Goal: Information Seeking & Learning: Check status

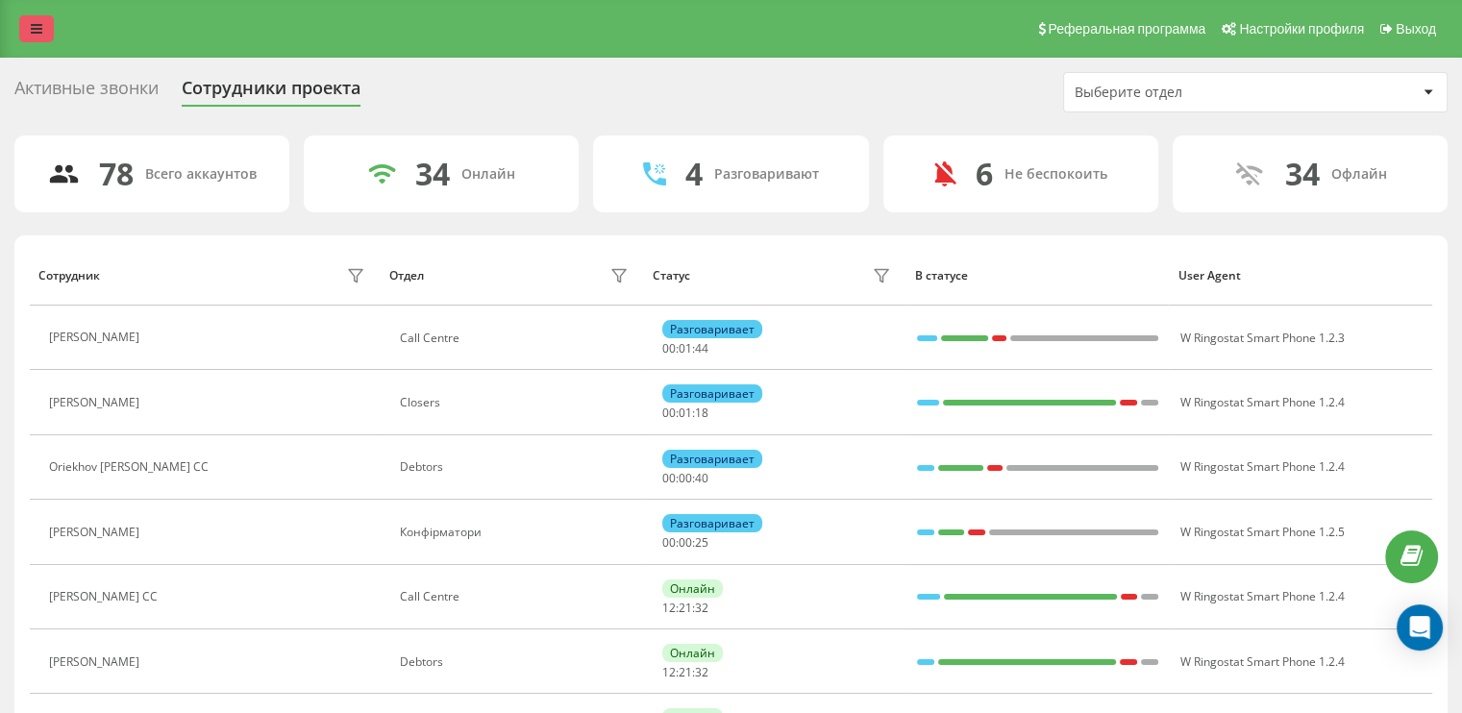
click at [43, 23] on link at bounding box center [36, 28] width 35 height 27
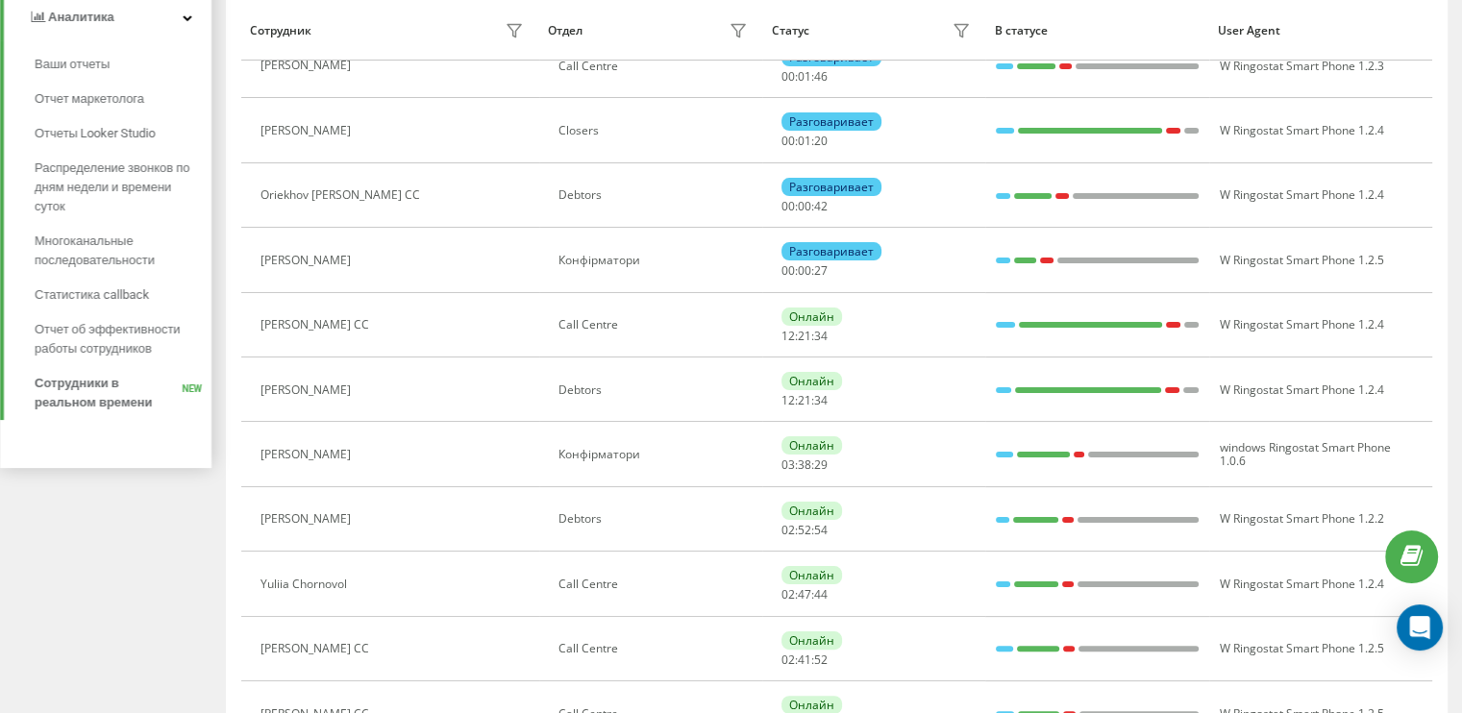
scroll to position [288, 0]
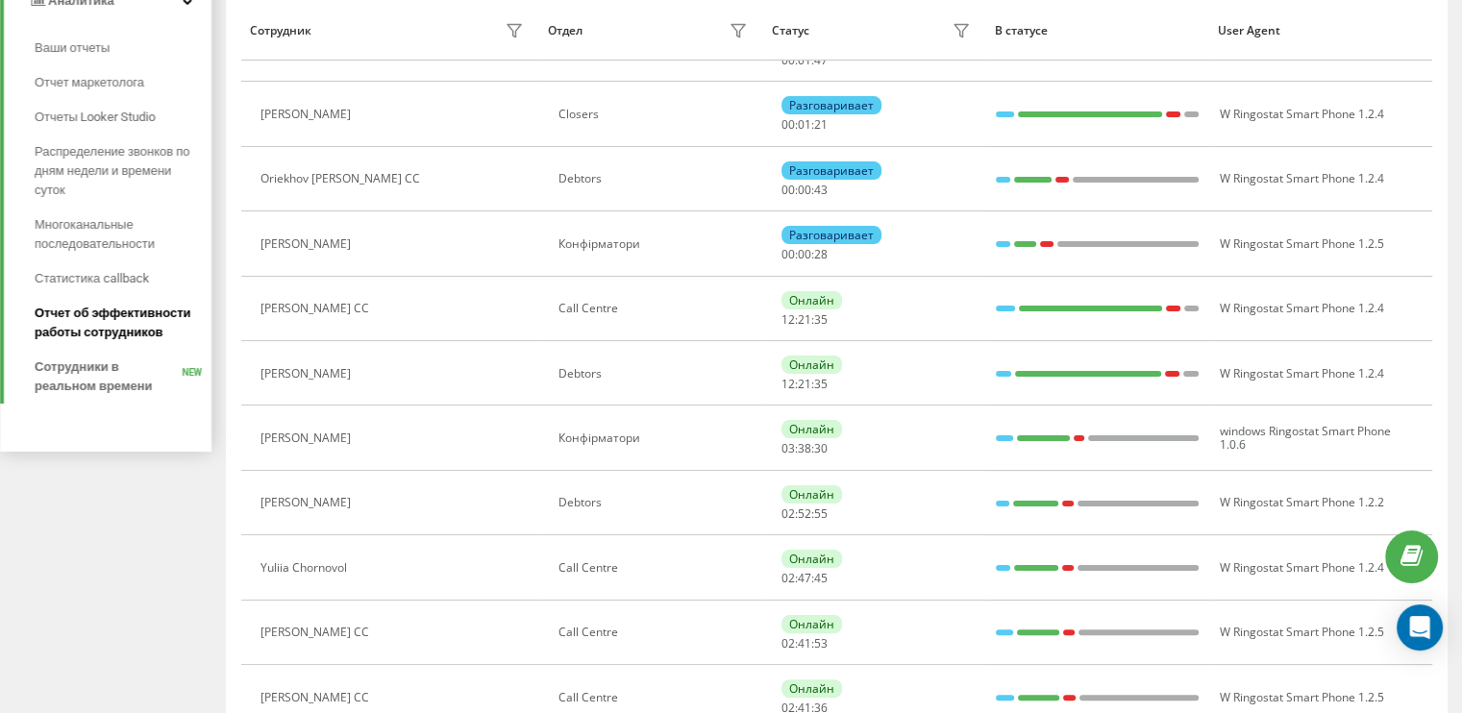
click at [113, 330] on span "Отчет об эффективности работы сотрудников" at bounding box center [118, 323] width 167 height 38
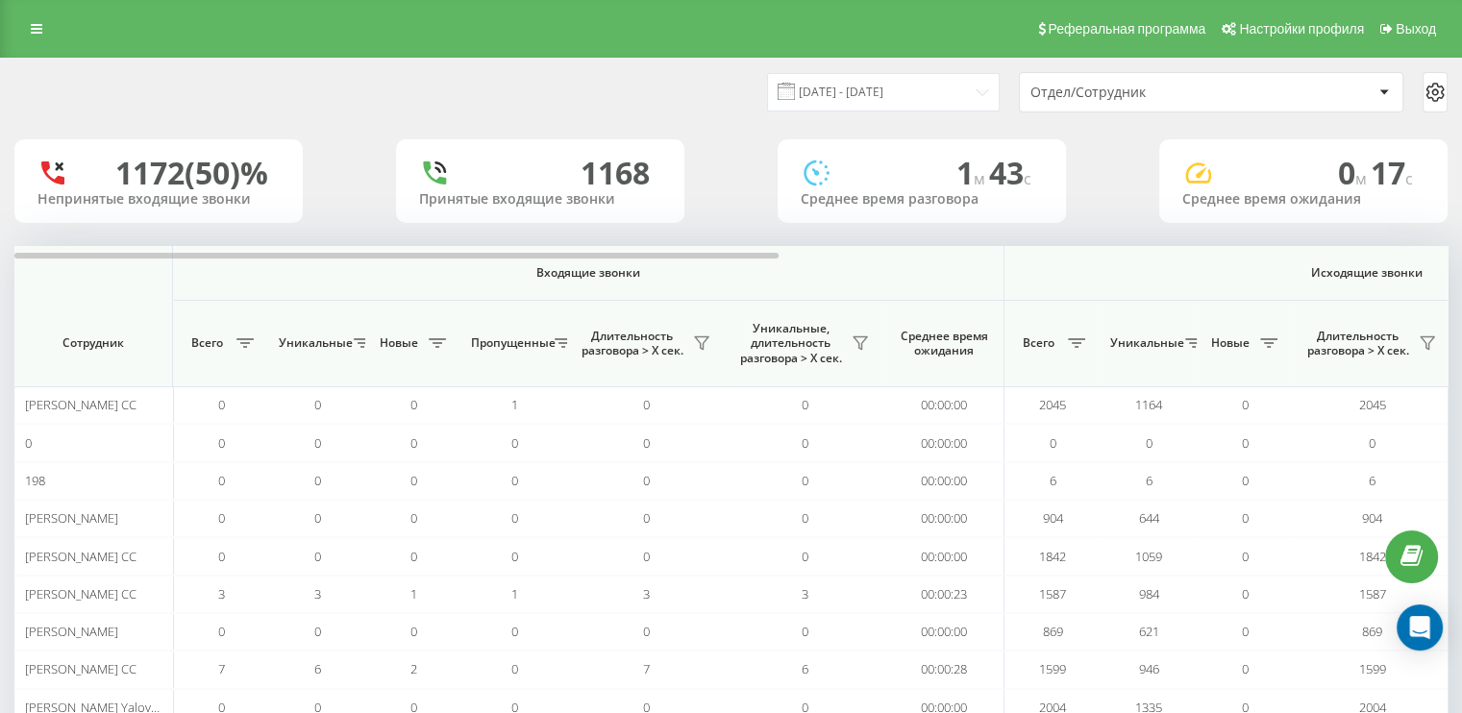
click at [1189, 76] on div "Отдел/Сотрудник" at bounding box center [1211, 92] width 383 height 38
click at [550, 75] on div "23.08.2025 - 23.09.2025 Отдел/Сотрудник" at bounding box center [731, 92] width 1434 height 40
click at [1285, 94] on div "Отдел/Сотрудник" at bounding box center [1202, 93] width 342 height 16
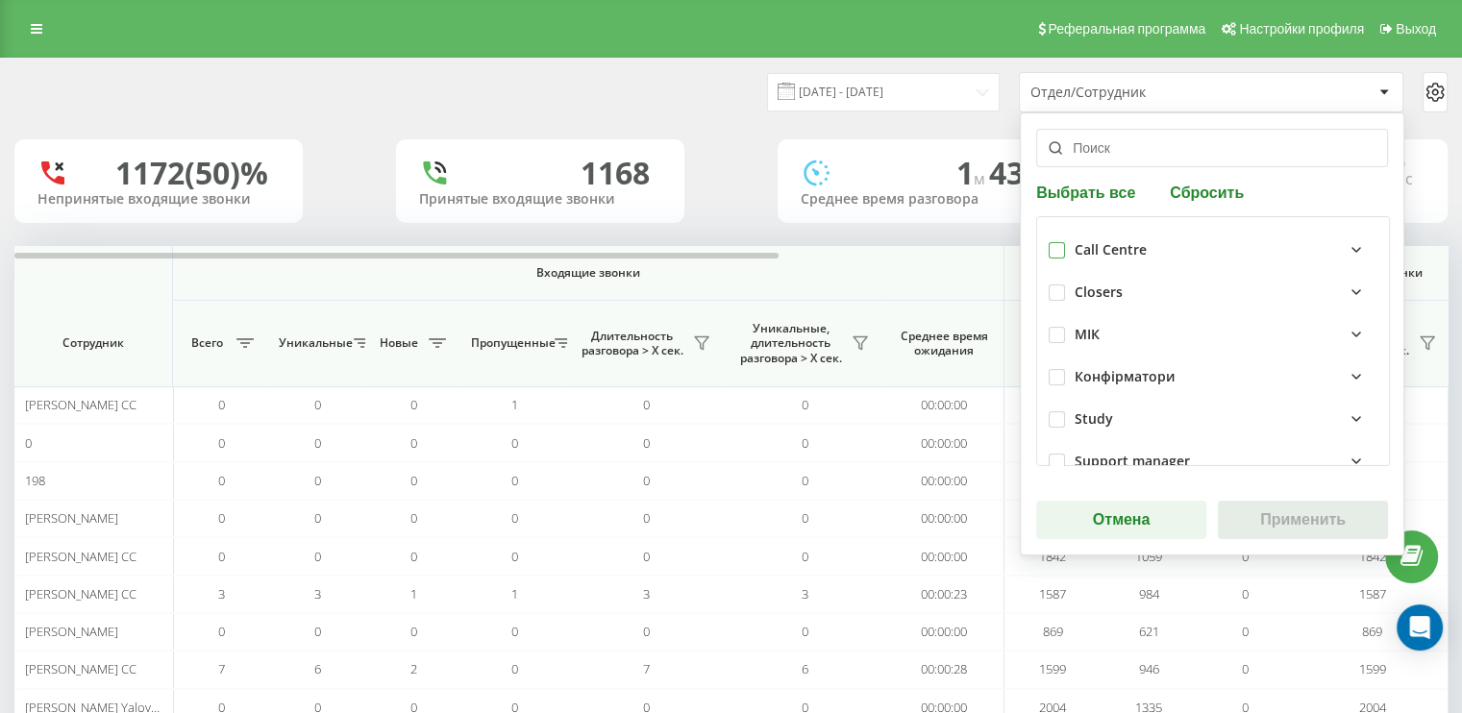
click at [1050, 242] on label at bounding box center [1057, 242] width 16 height 0
checkbox input "true"
click at [1253, 508] on button "Применить" at bounding box center [1303, 520] width 170 height 38
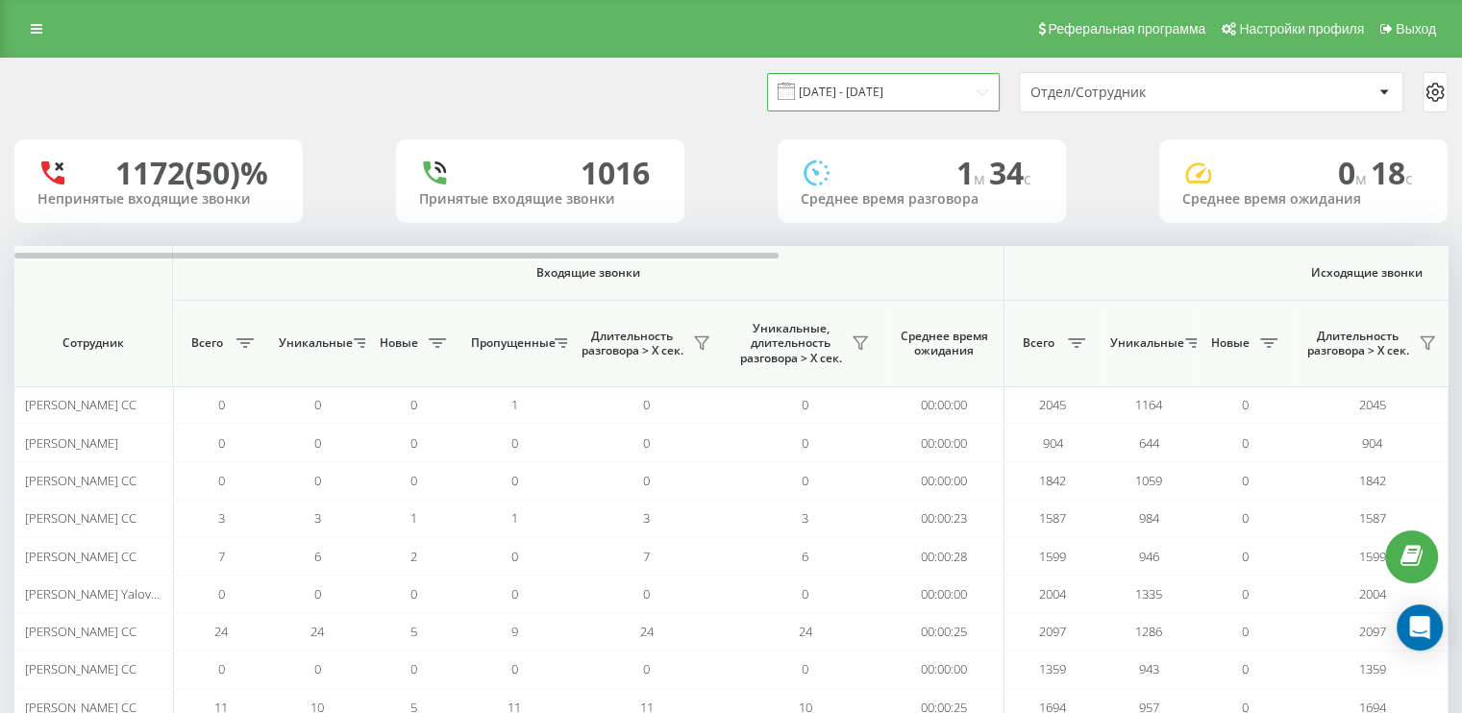
click at [973, 95] on input "23.08.2025 - 23.09.2025" at bounding box center [883, 91] width 233 height 37
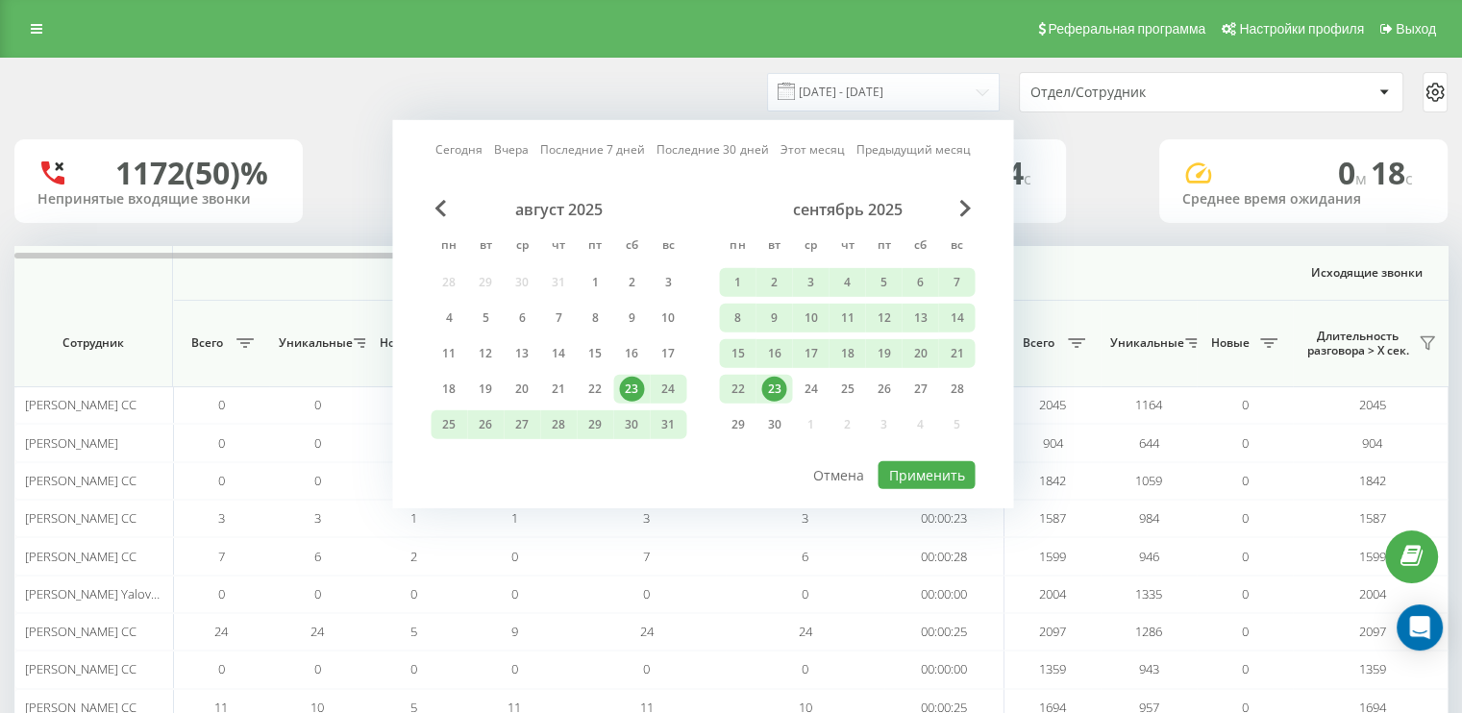
click at [788, 383] on div "23" at bounding box center [774, 389] width 37 height 29
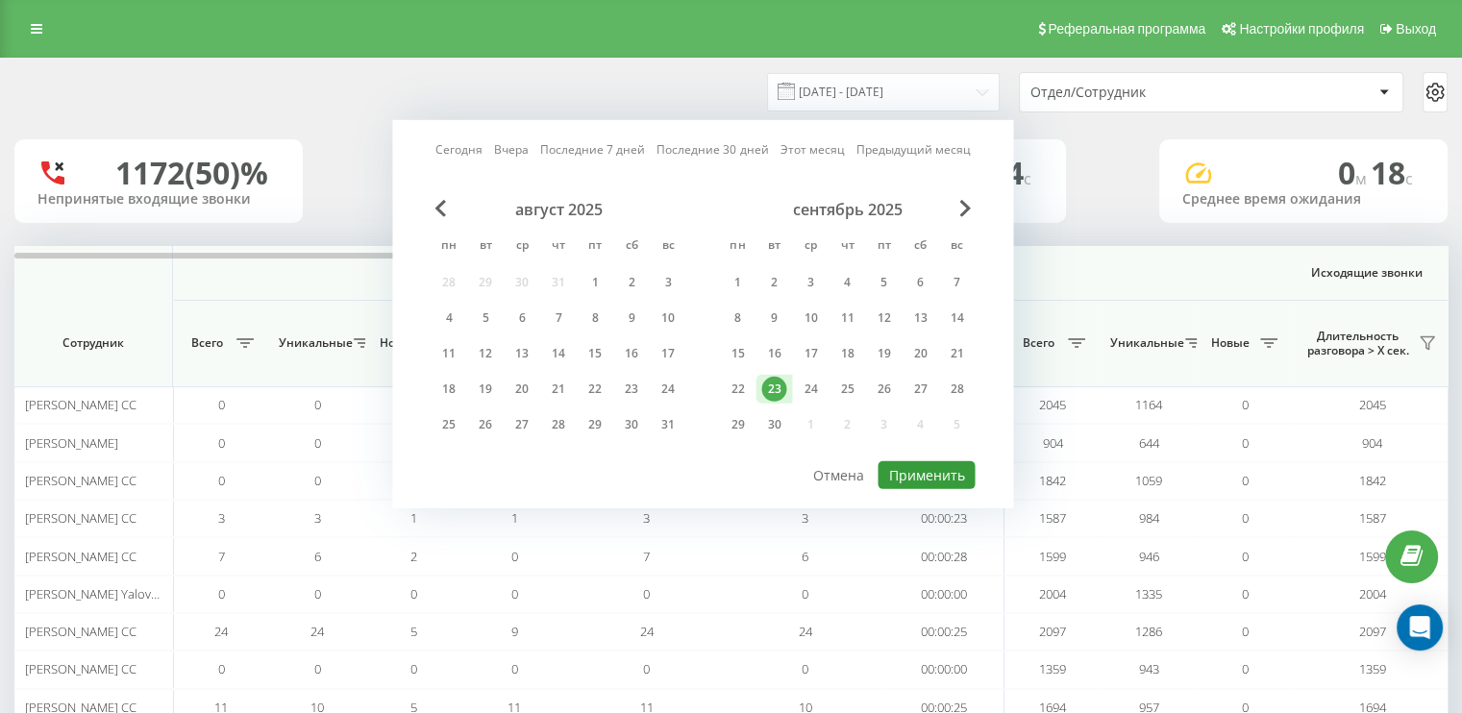
click at [946, 474] on button "Применить" at bounding box center [926, 476] width 97 height 28
type input "23.09.2025 - 23.09.2025"
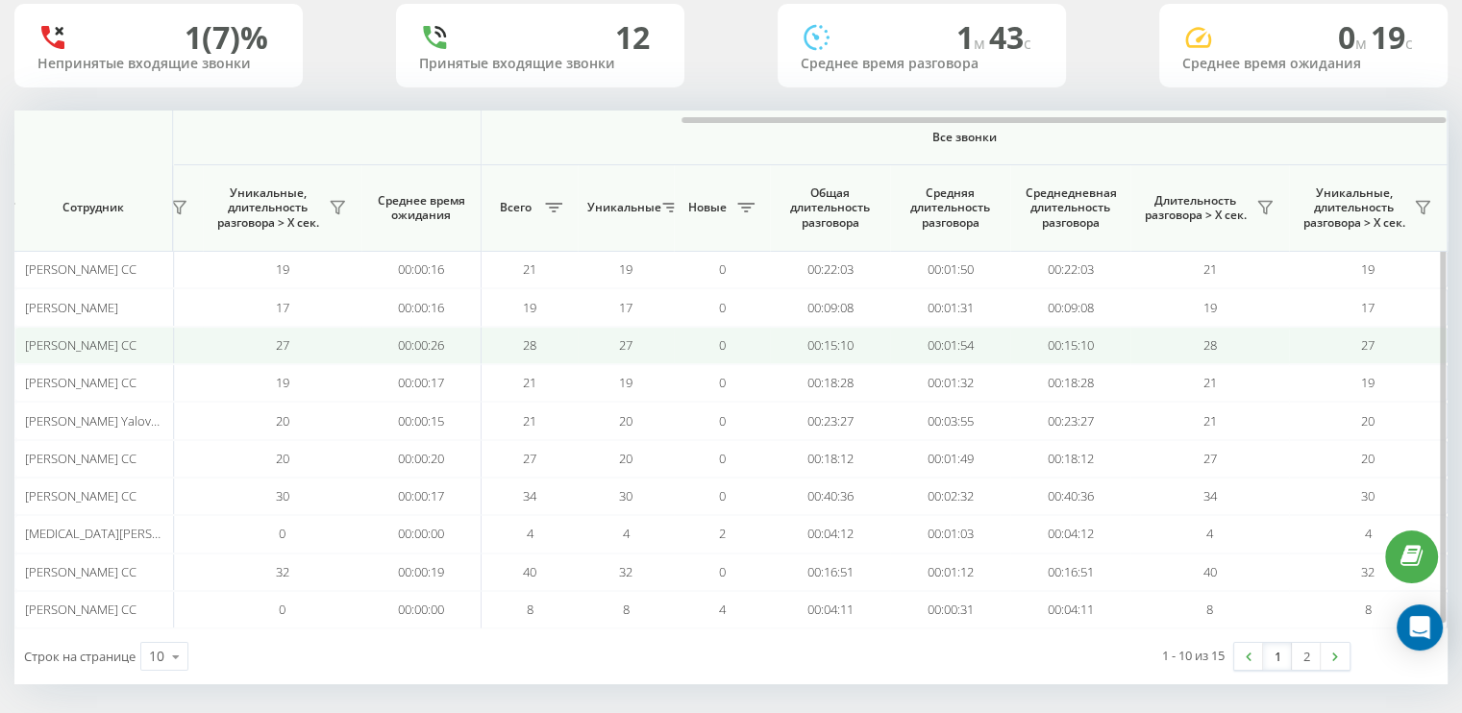
scroll to position [140, 0]
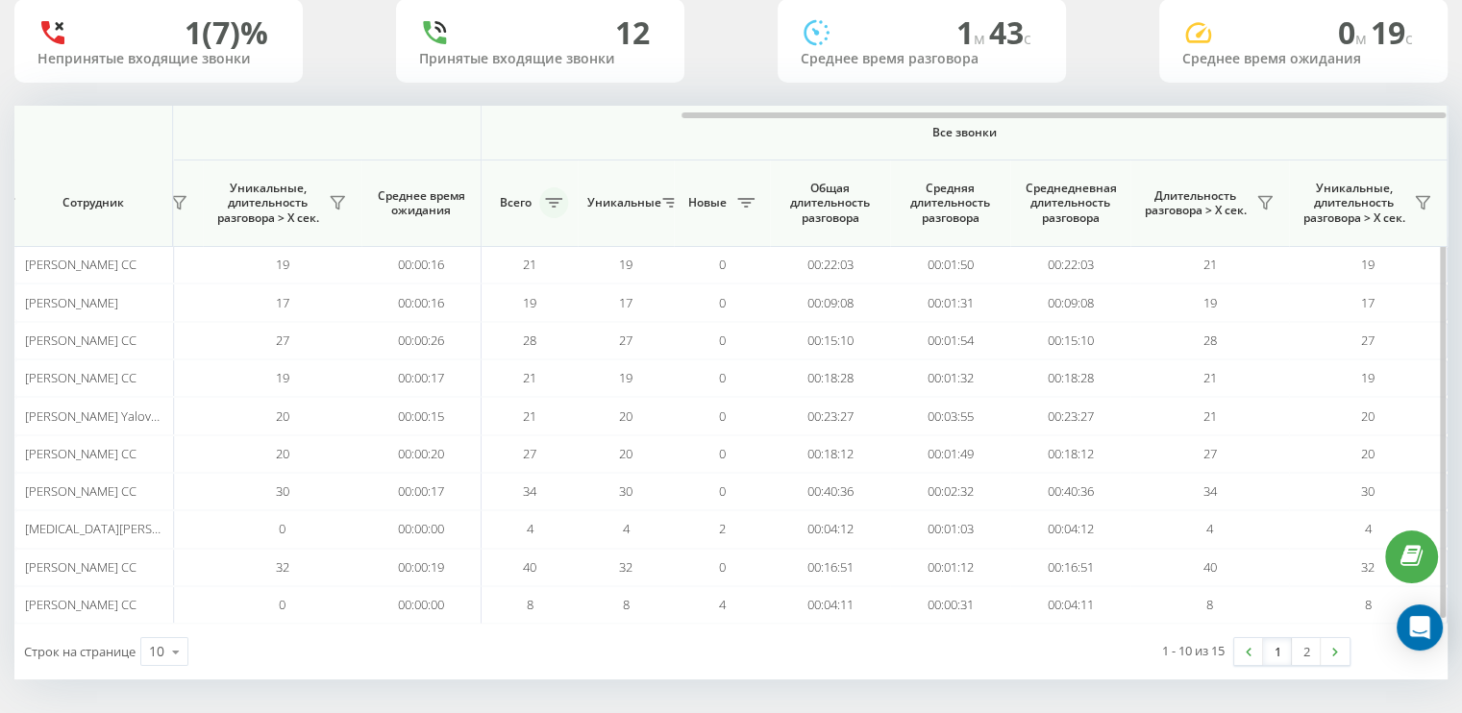
click at [551, 201] on icon at bounding box center [553, 203] width 17 height 10
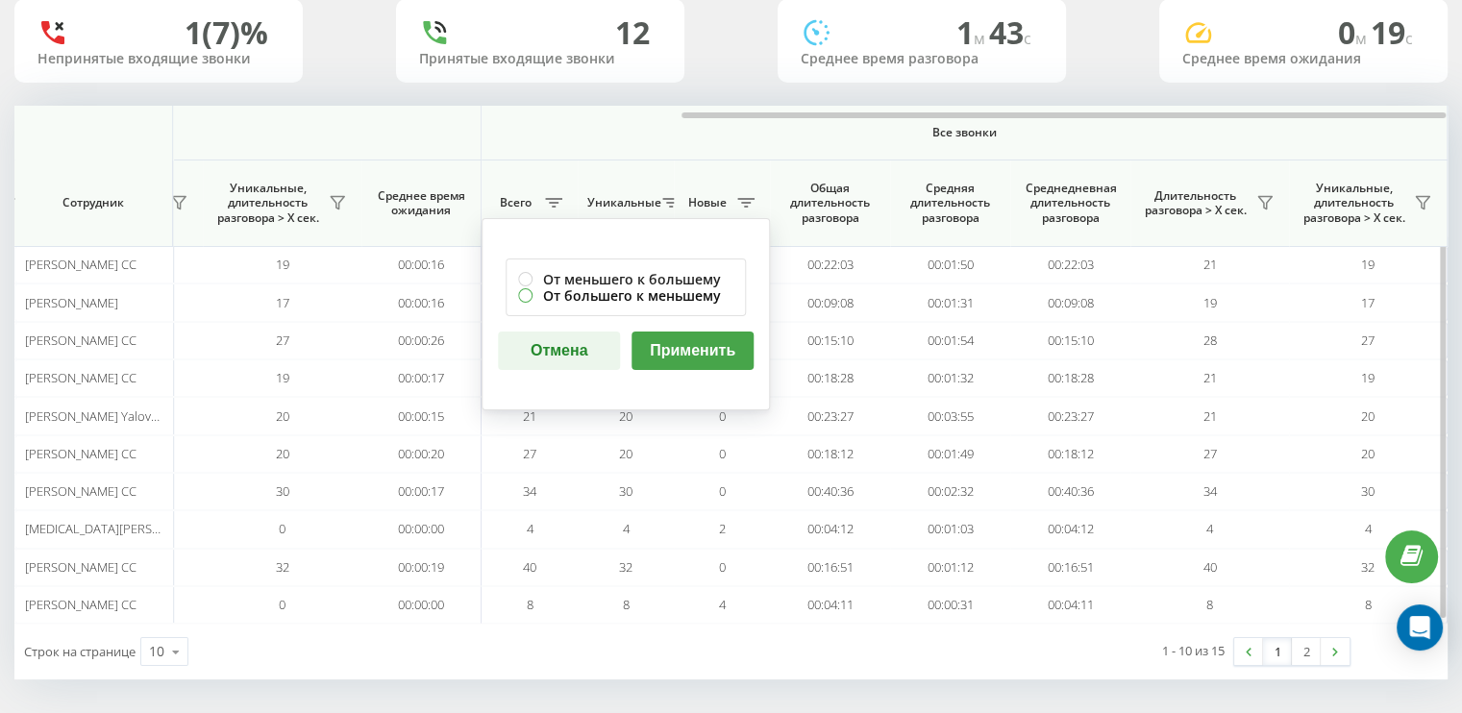
click at [531, 297] on label "От большего к меньшему" at bounding box center [625, 295] width 215 height 16
radio input "true"
click at [711, 345] on button "Применить" at bounding box center [693, 351] width 122 height 38
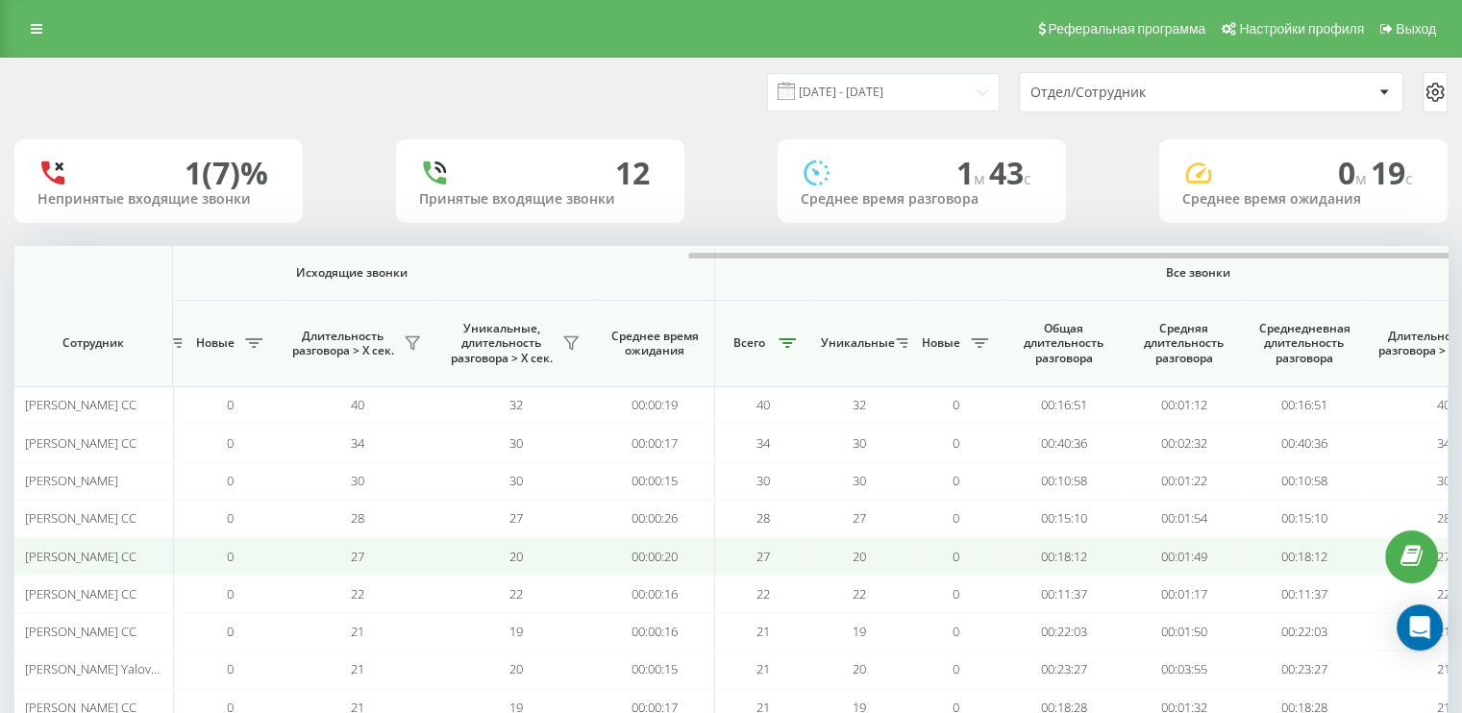
scroll to position [0, 1249]
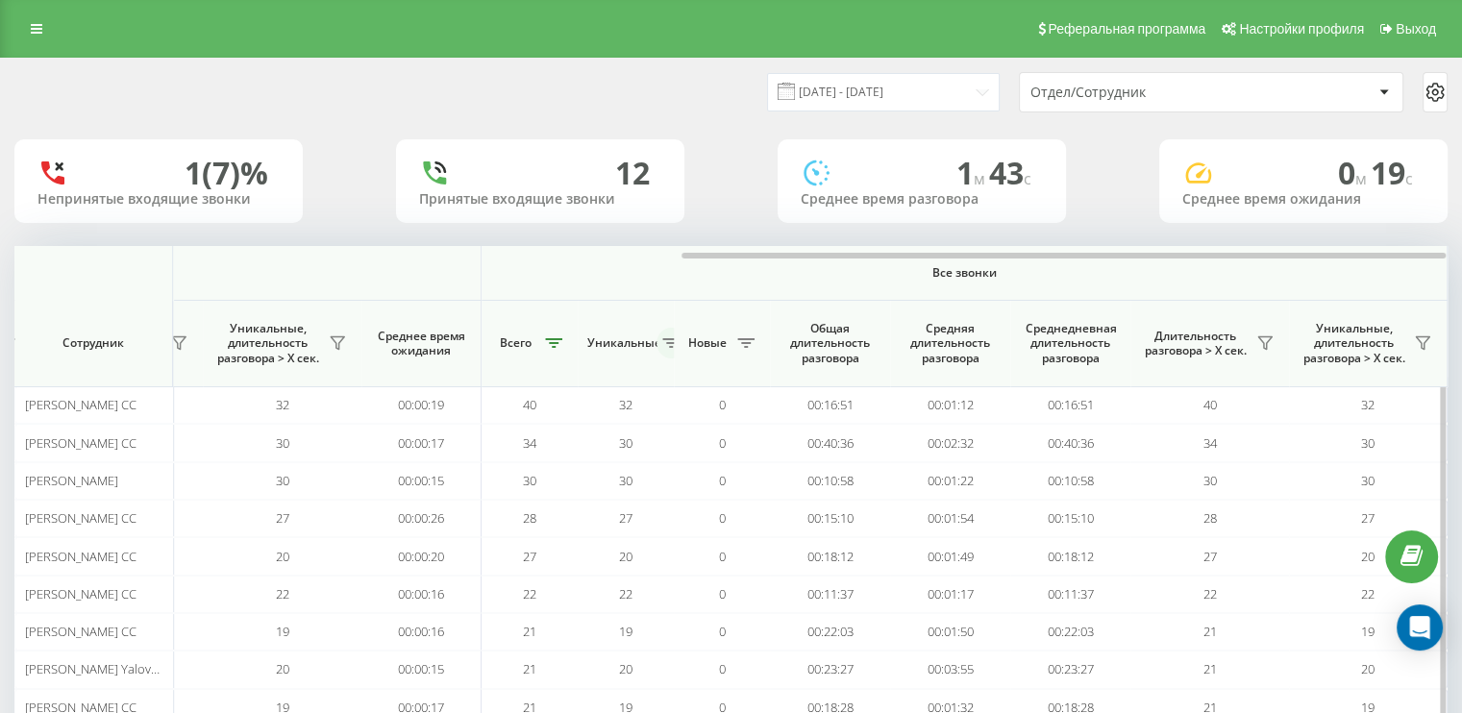
click at [670, 340] on icon at bounding box center [670, 343] width 17 height 10
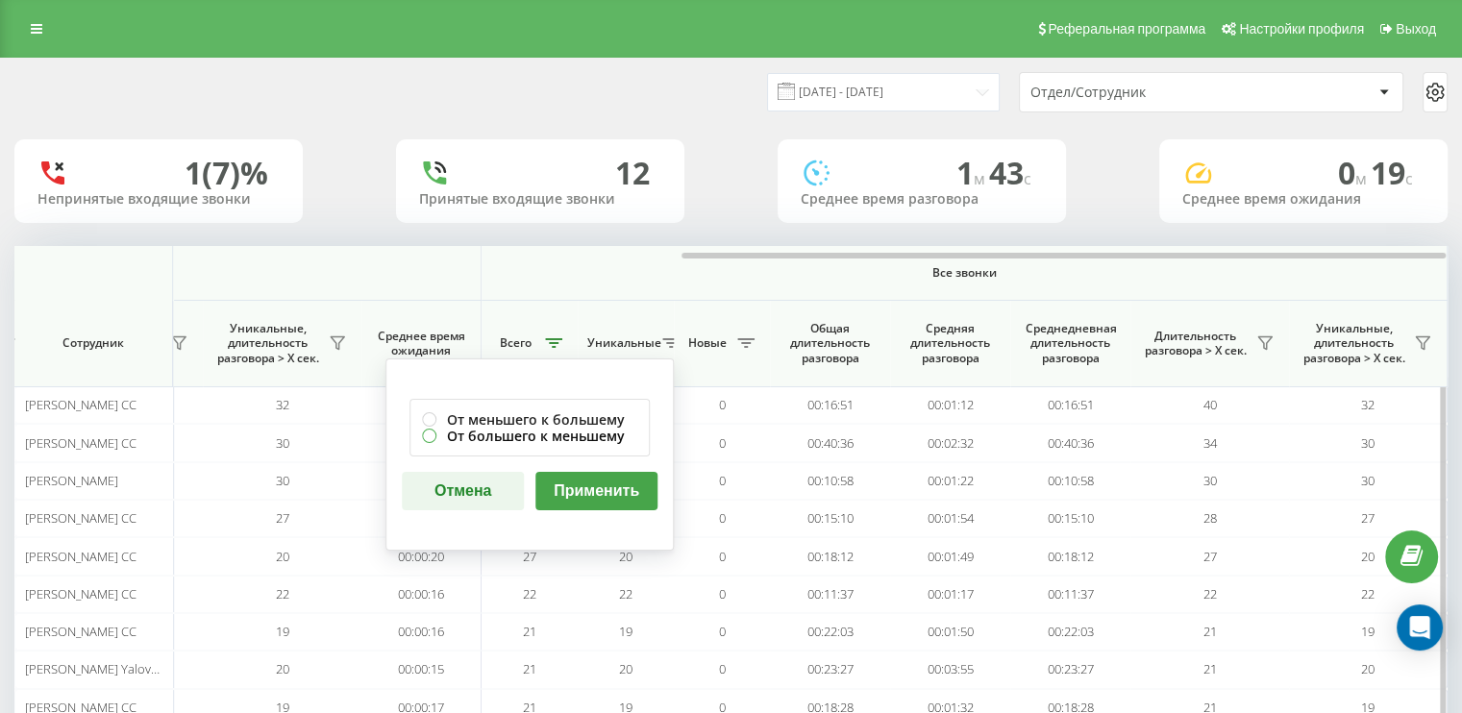
click at [431, 432] on label "От большего к меньшему" at bounding box center [529, 436] width 215 height 16
radio input "true"
click at [630, 492] on button "Применить" at bounding box center [597, 491] width 122 height 38
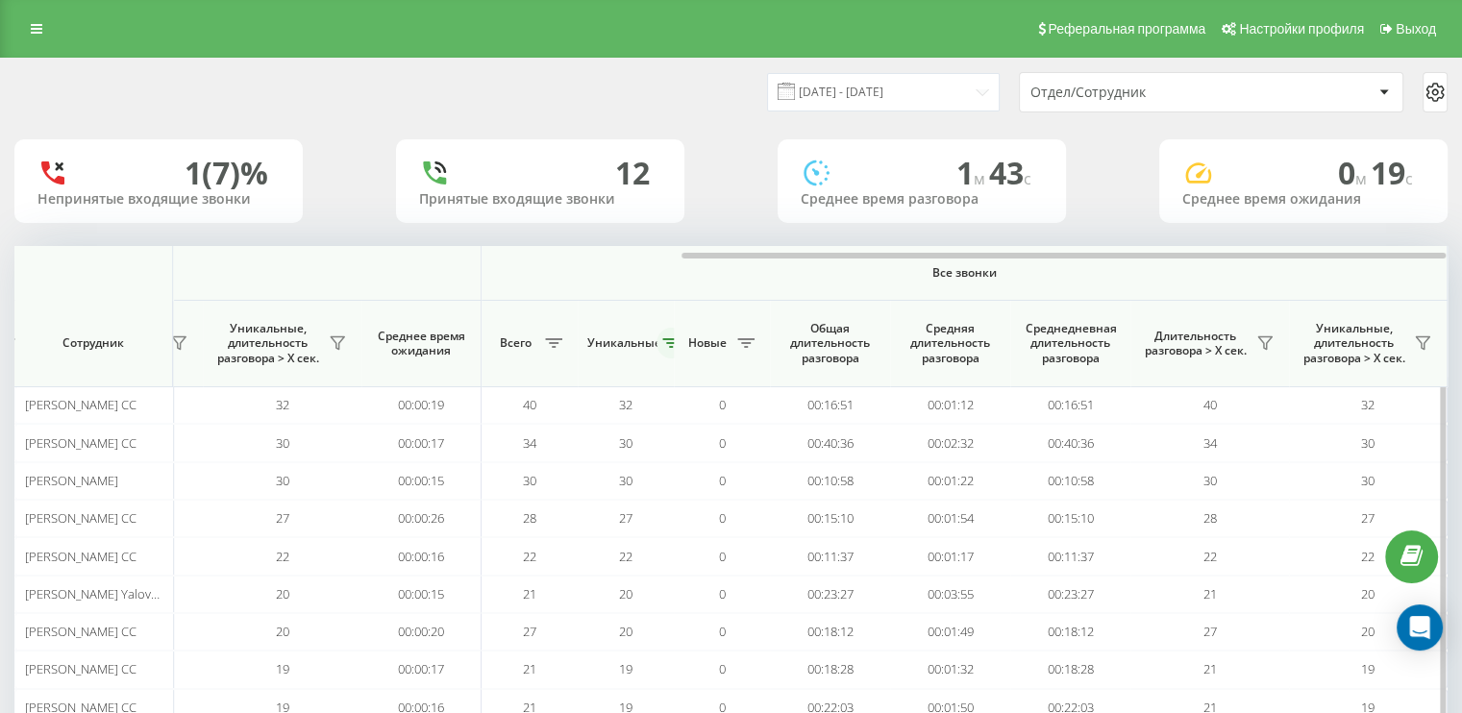
click at [670, 348] on button at bounding box center [671, 343] width 29 height 31
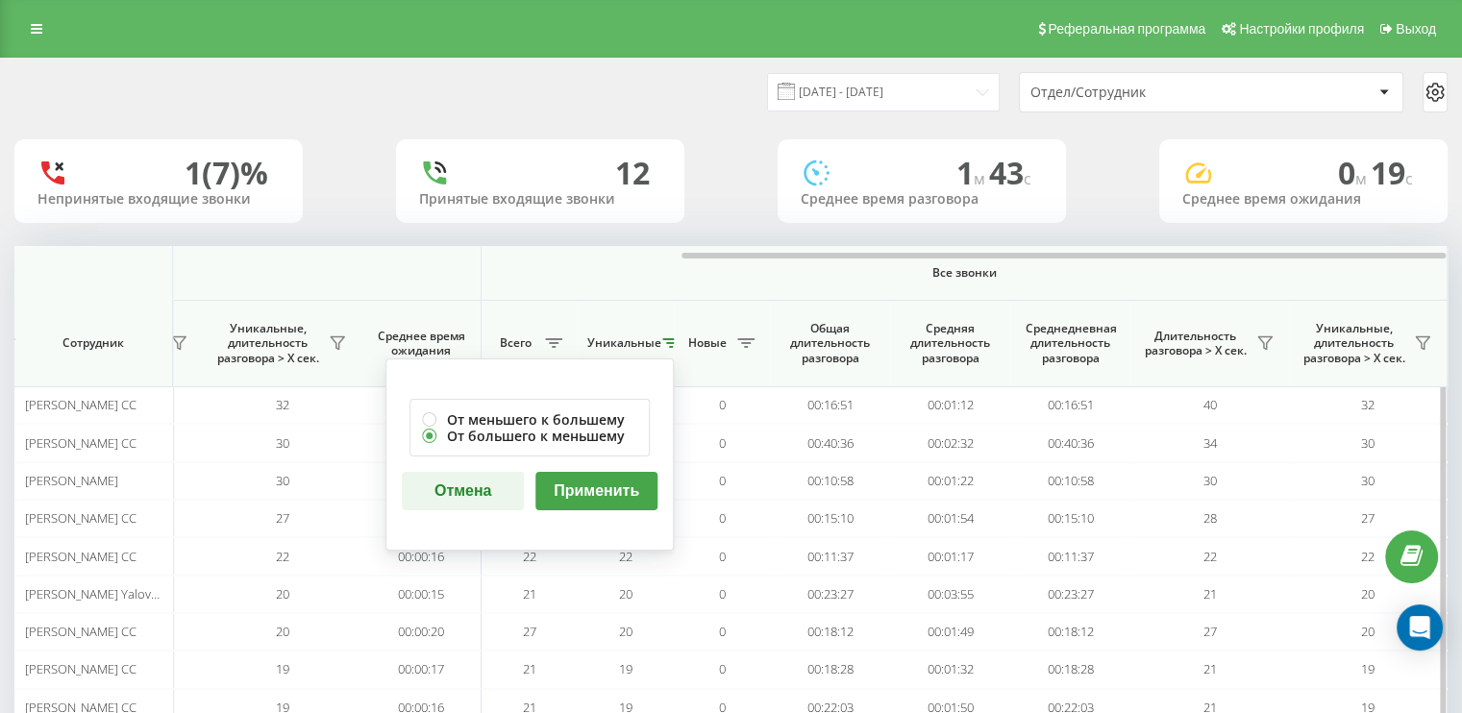
click at [611, 492] on button "Применить" at bounding box center [597, 491] width 122 height 38
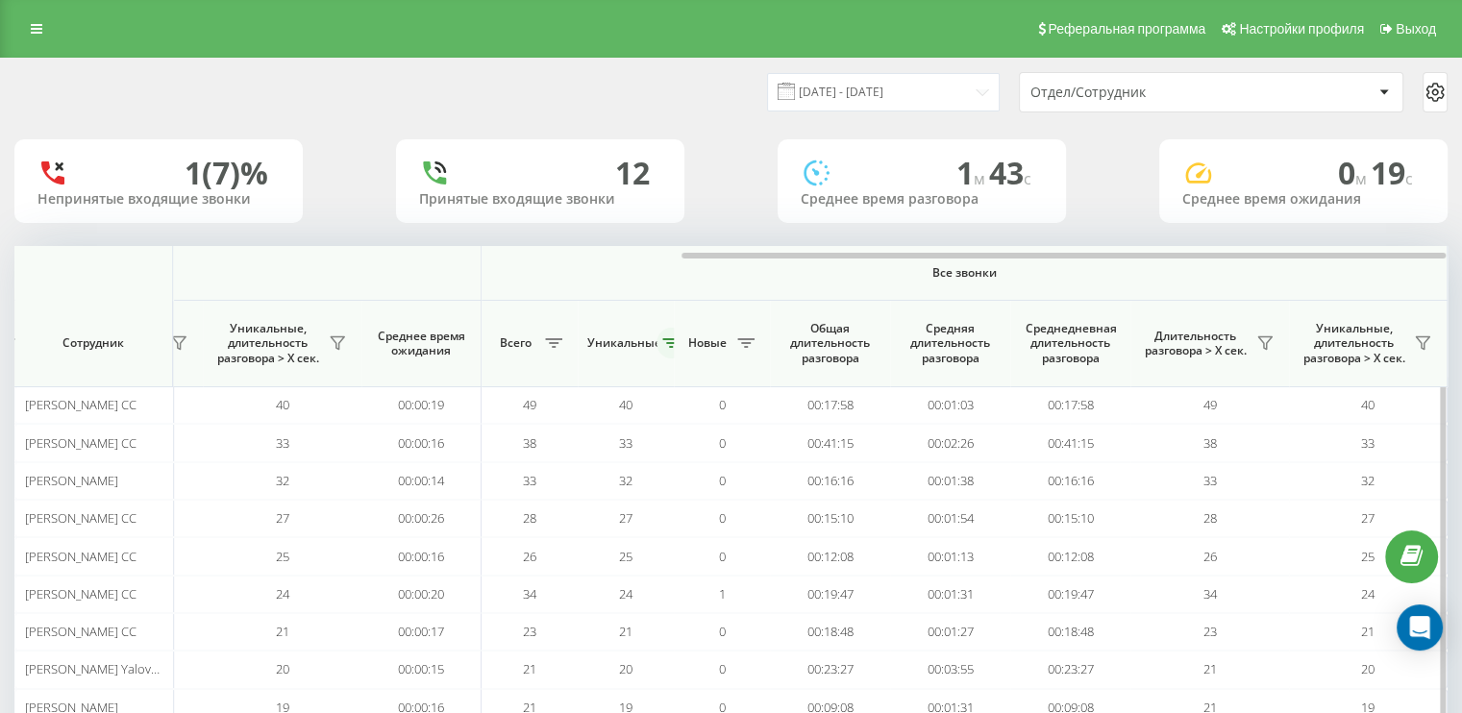
click at [664, 337] on button at bounding box center [671, 343] width 29 height 31
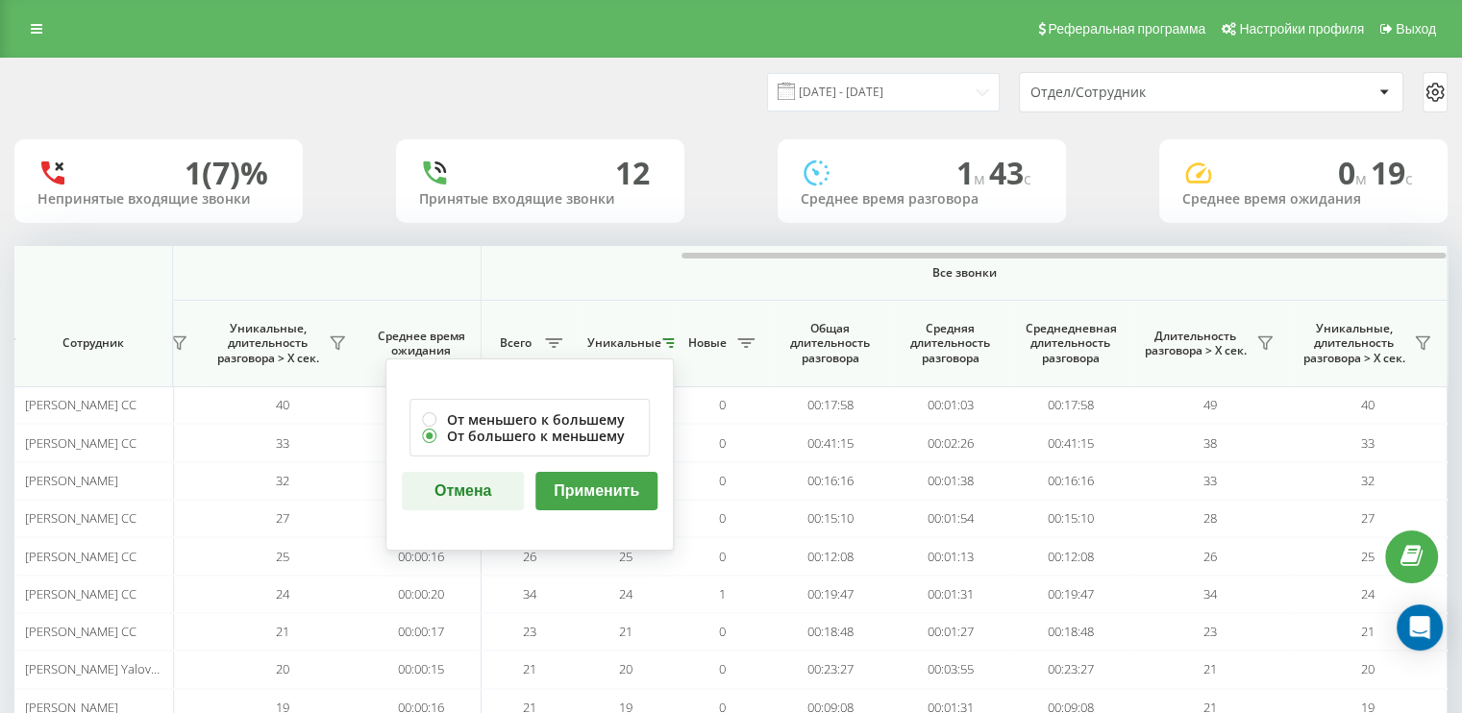
drag, startPoint x: 617, startPoint y: 488, endPoint x: 627, endPoint y: 486, distance: 10.0
click at [617, 487] on button "Применить" at bounding box center [597, 491] width 122 height 38
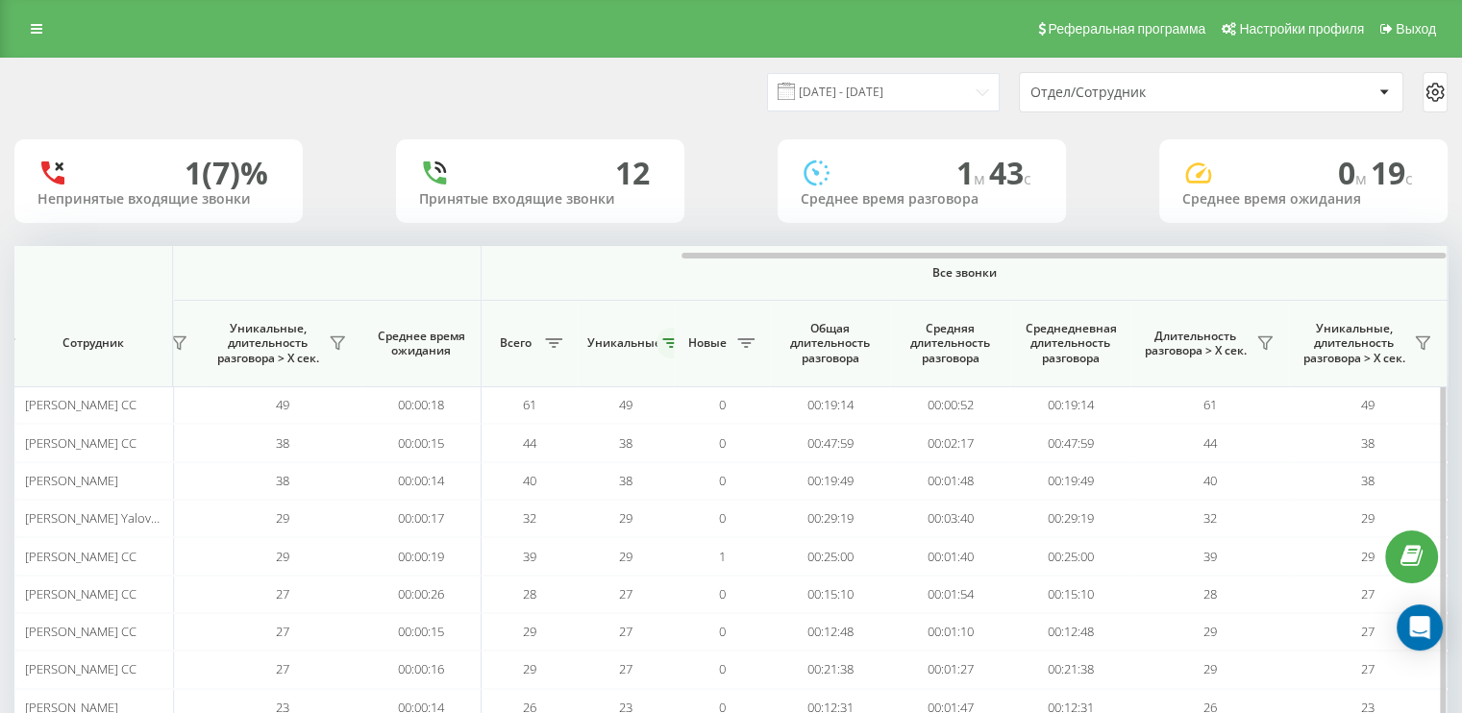
click at [667, 341] on icon at bounding box center [670, 343] width 17 height 10
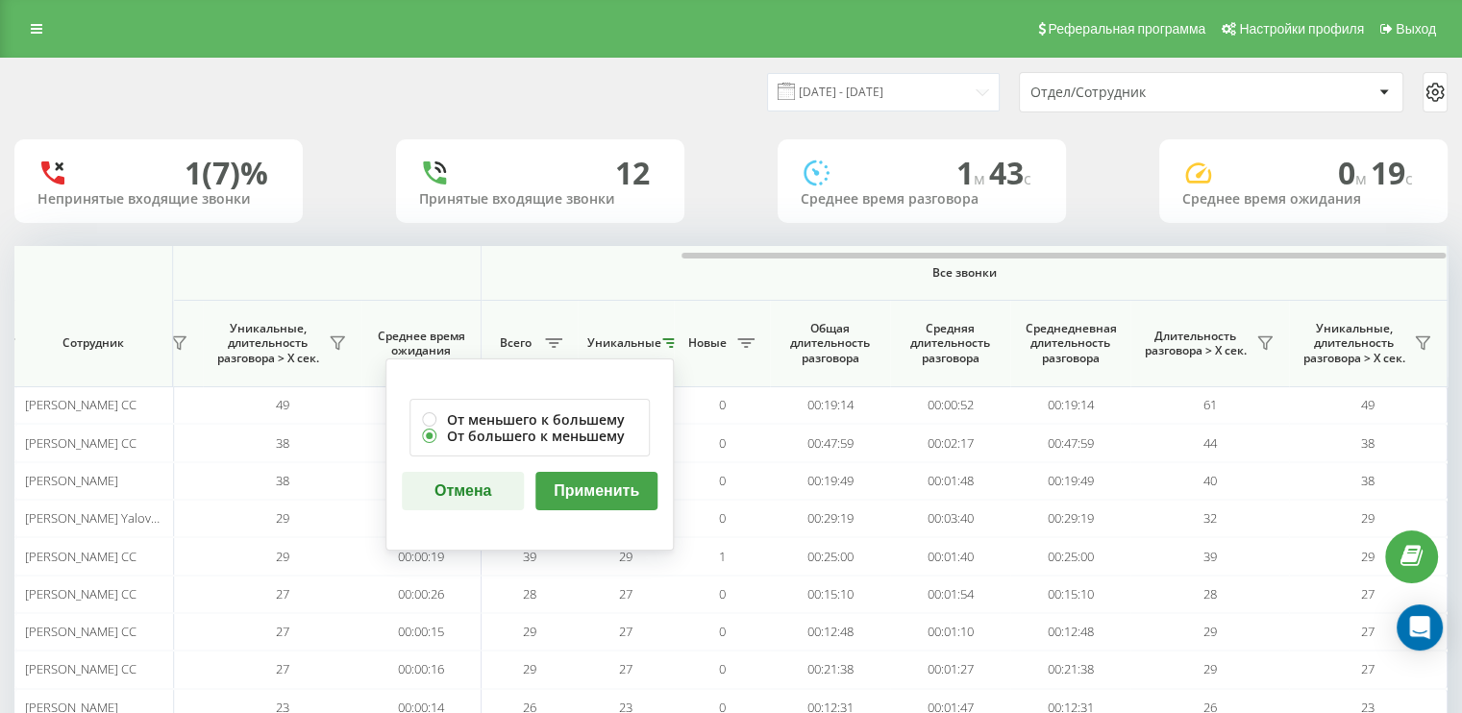
click at [604, 487] on button "Применить" at bounding box center [597, 491] width 122 height 38
